Goal: Find specific page/section: Find specific page/section

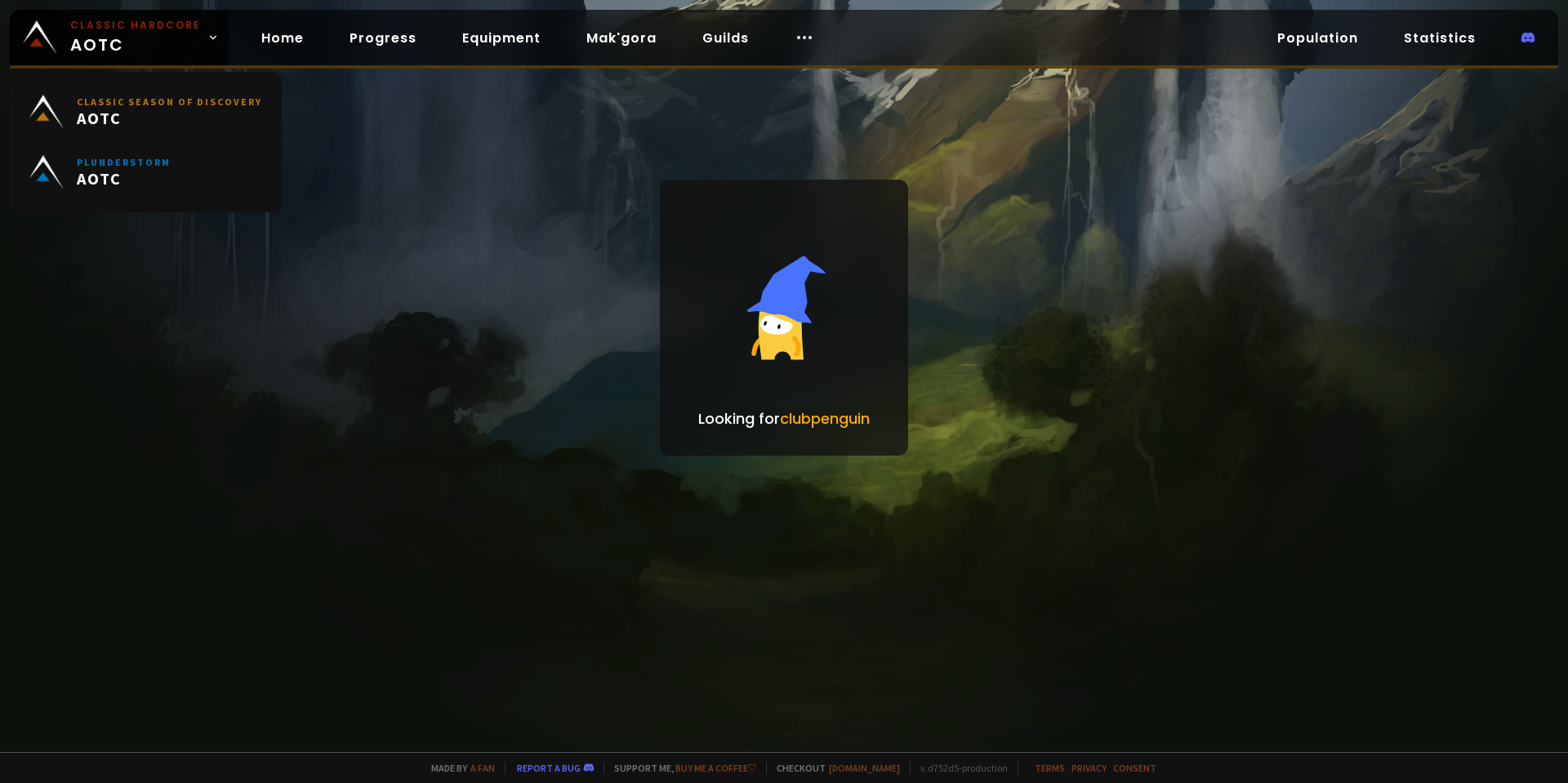
click at [155, 48] on span "Classic Hardcore AOTC" at bounding box center [135, 37] width 131 height 39
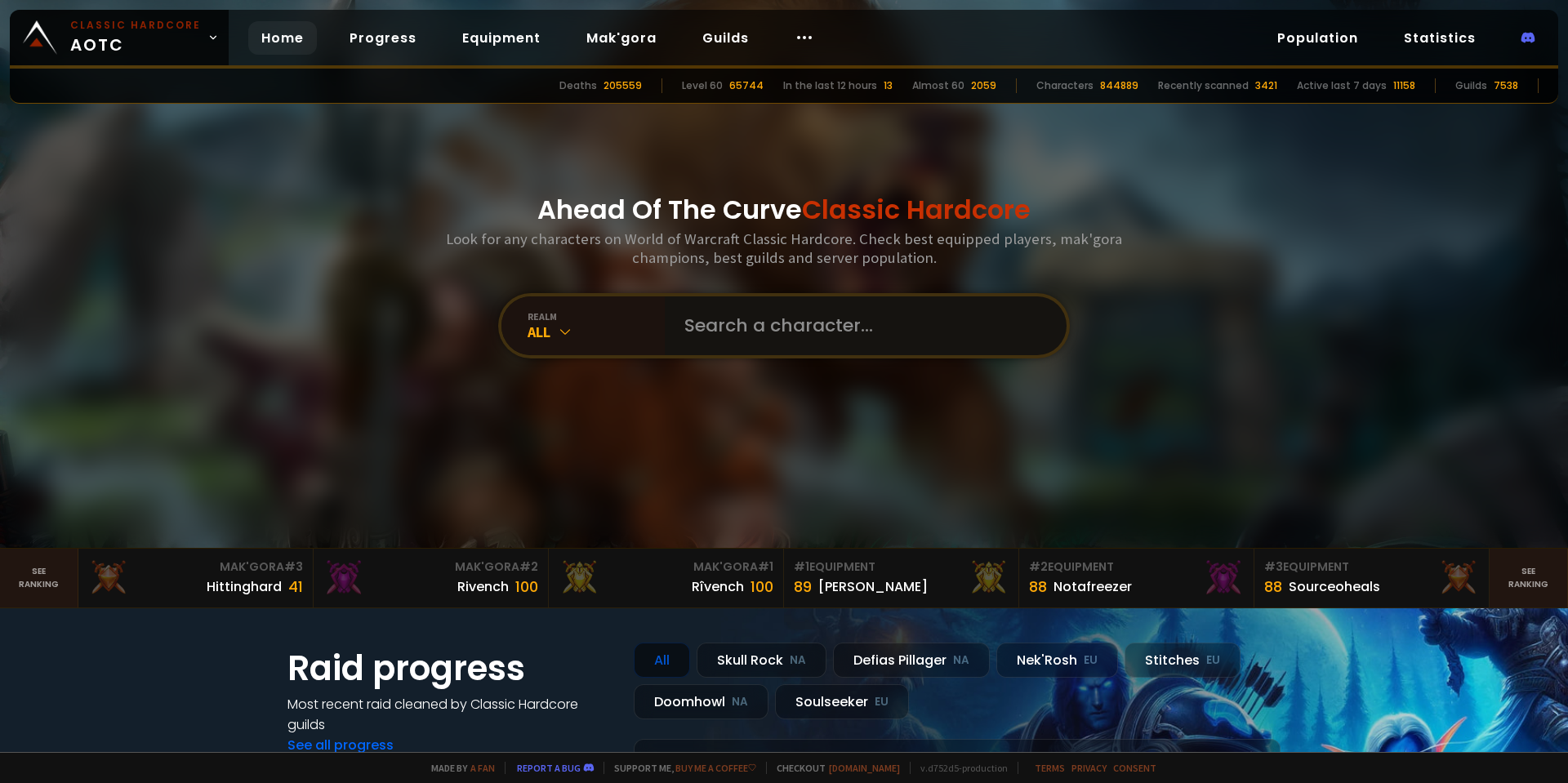
click at [740, 330] on input "text" at bounding box center [861, 326] width 373 height 59
type input "romsen"
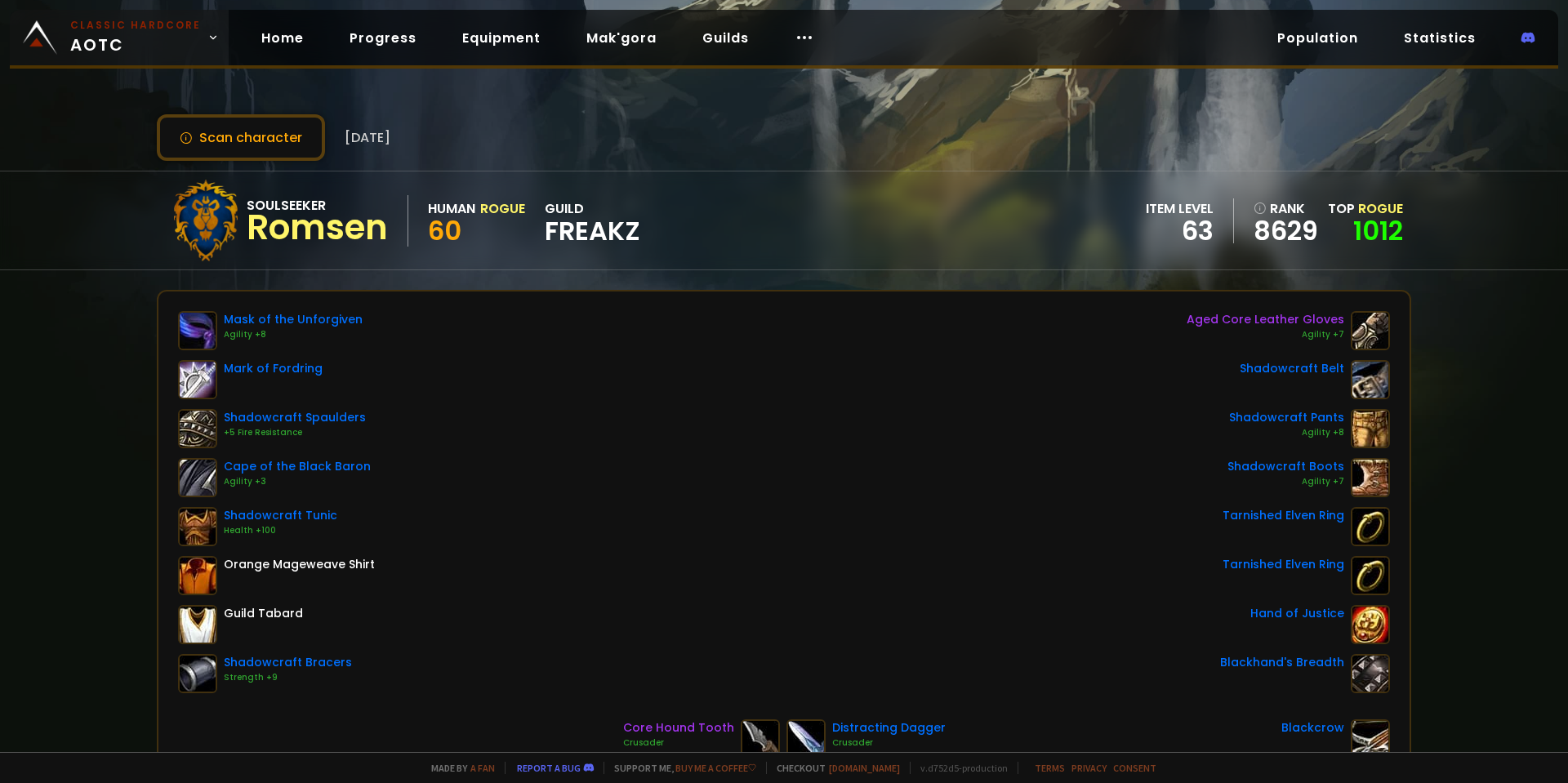
click at [99, 30] on small "Classic Hardcore" at bounding box center [135, 25] width 131 height 15
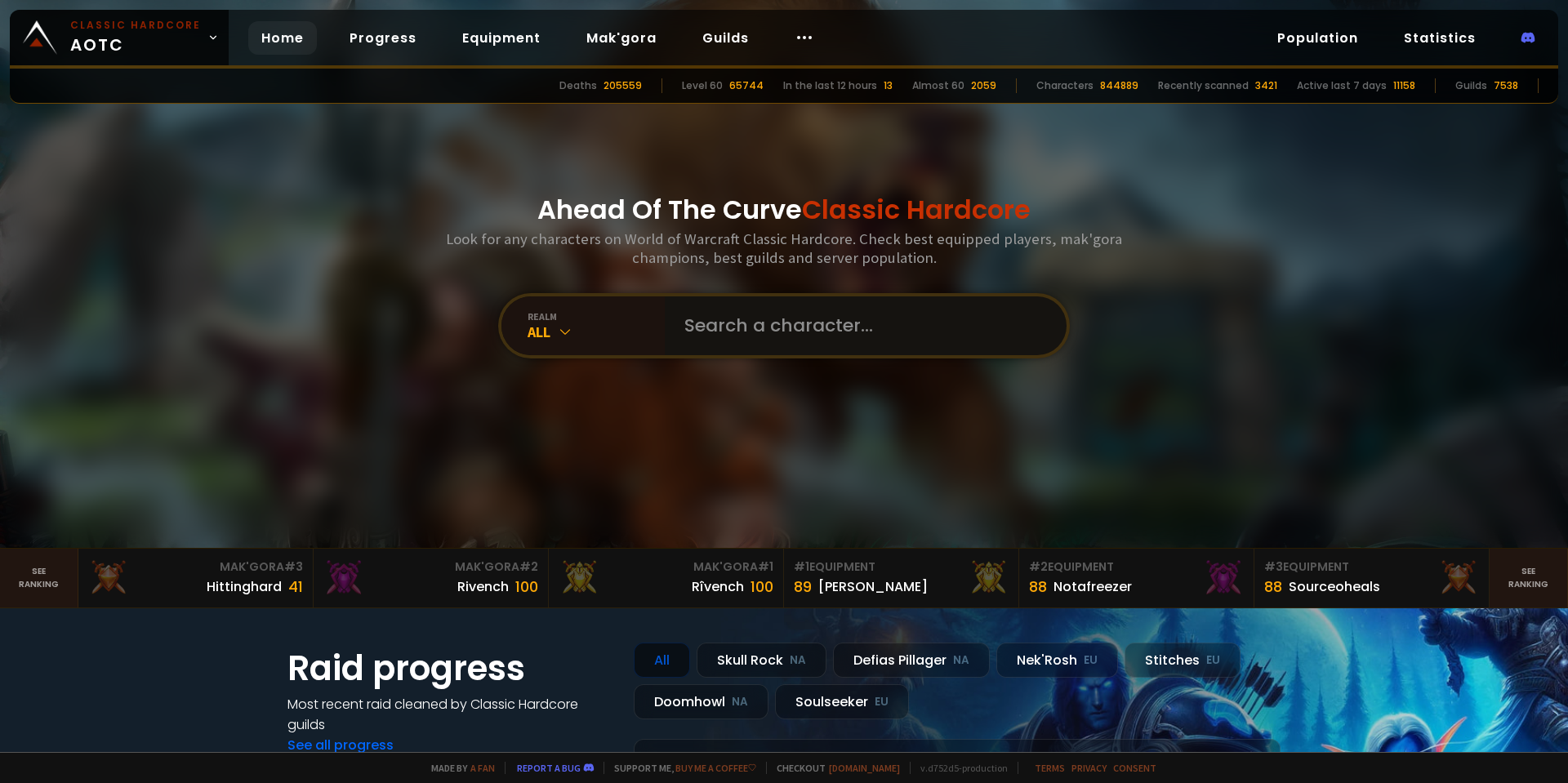
click at [717, 320] on input "text" at bounding box center [861, 326] width 373 height 59
type input "kungen"
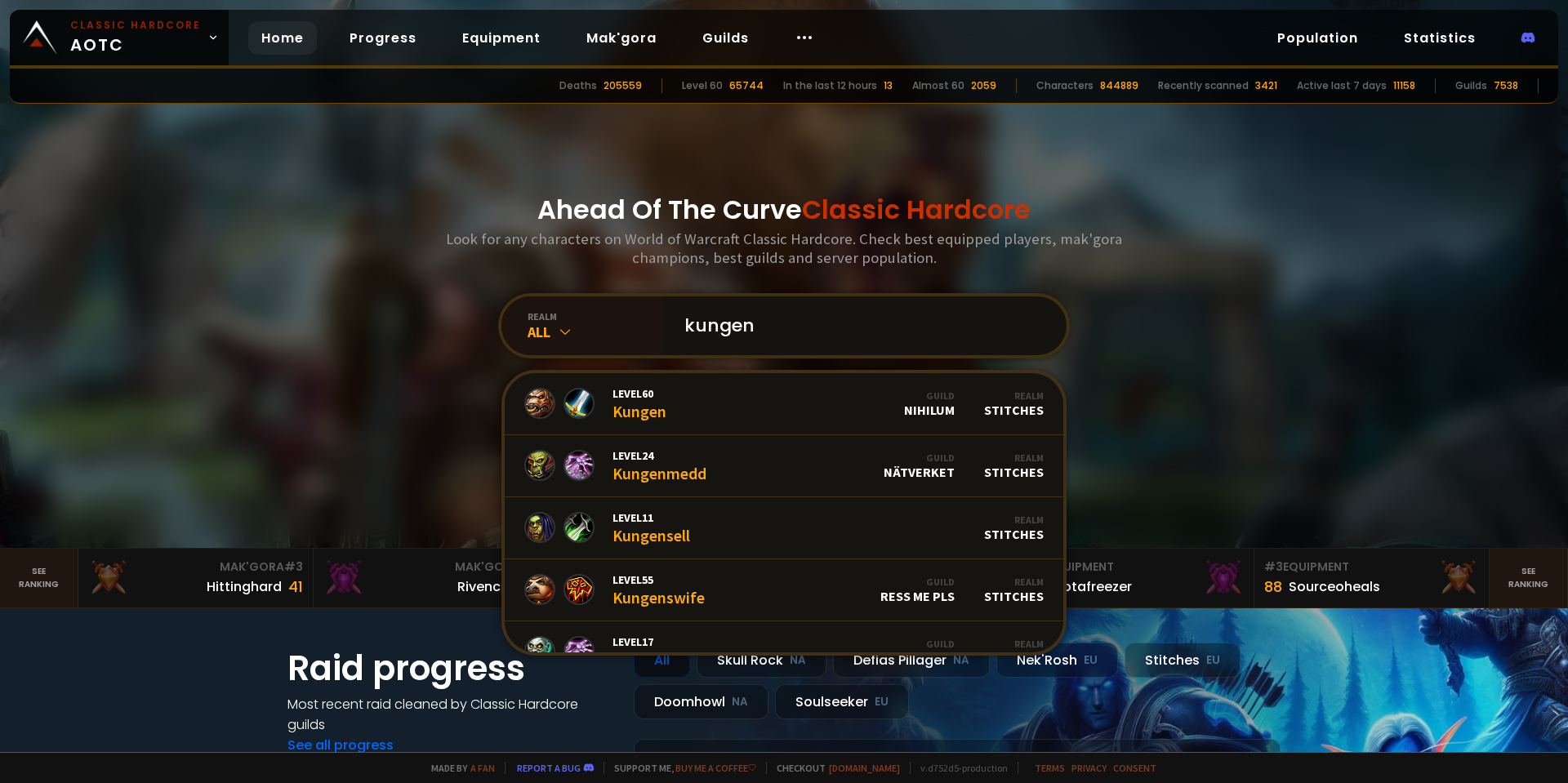
click at [762, 316] on input "kungen" at bounding box center [861, 326] width 373 height 59
